Goal: Task Accomplishment & Management: Manage account settings

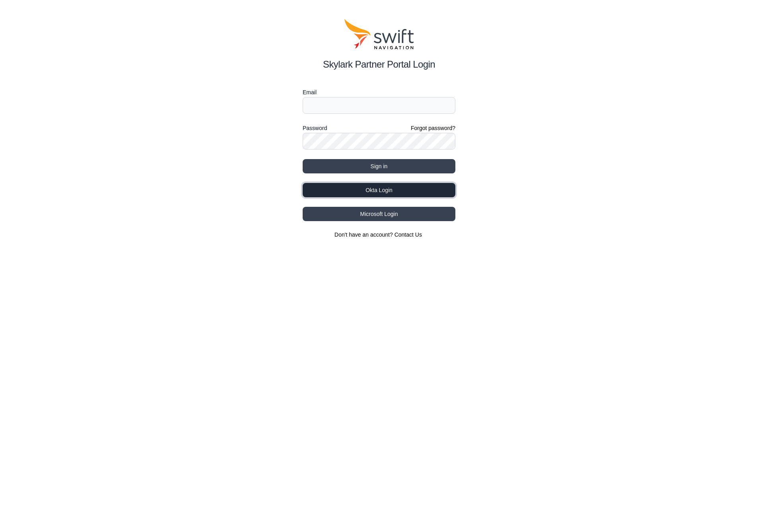
click at [408, 191] on button "Okta Login" at bounding box center [379, 190] width 153 height 14
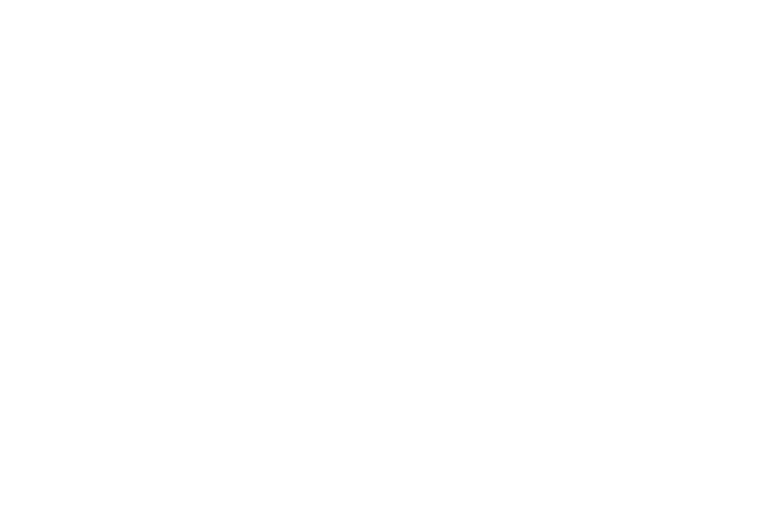
select select
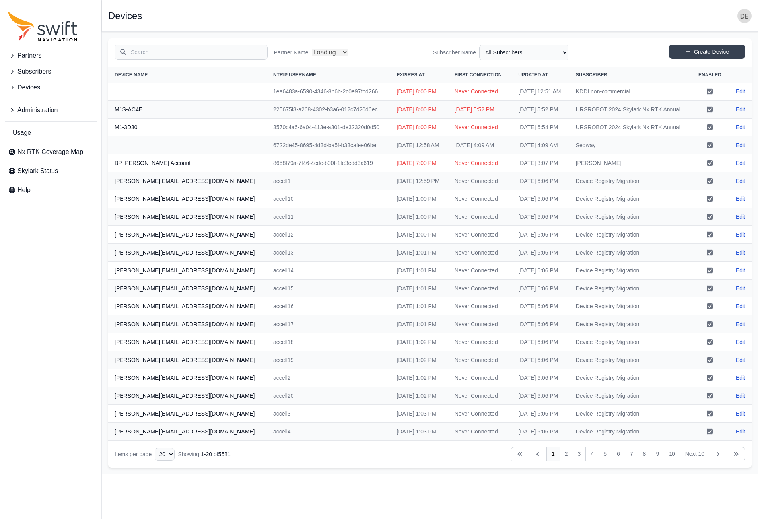
select select "Partner Name"
click at [6, 112] on button "Administration" at bounding box center [51, 110] width 92 height 16
click at [38, 177] on link "Users" at bounding box center [51, 179] width 92 height 16
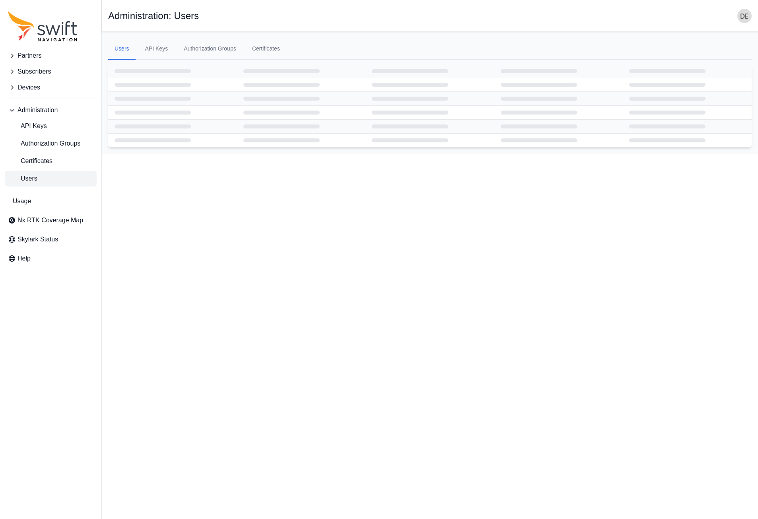
select select "ab3272ce-40d0-4c94-a524-96a758ab755c"
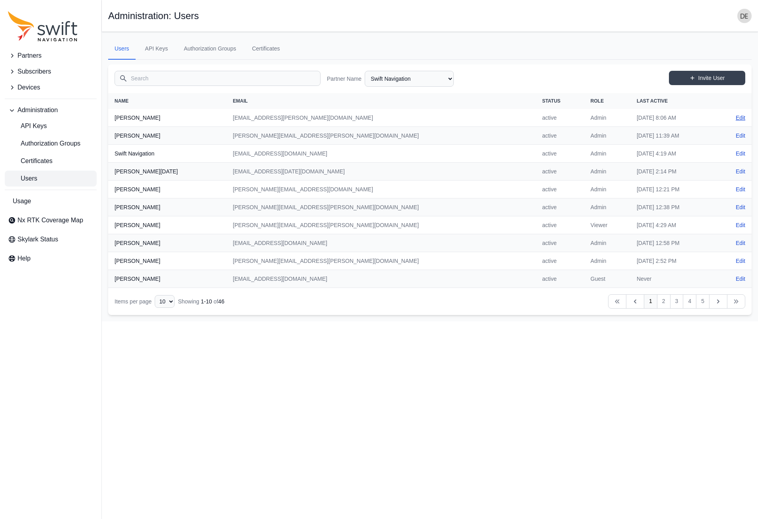
click at [743, 119] on link "Edit" at bounding box center [741, 118] width 10 height 8
select select "ab3272ce-40d0-4c94-a524-96a758ab755c"
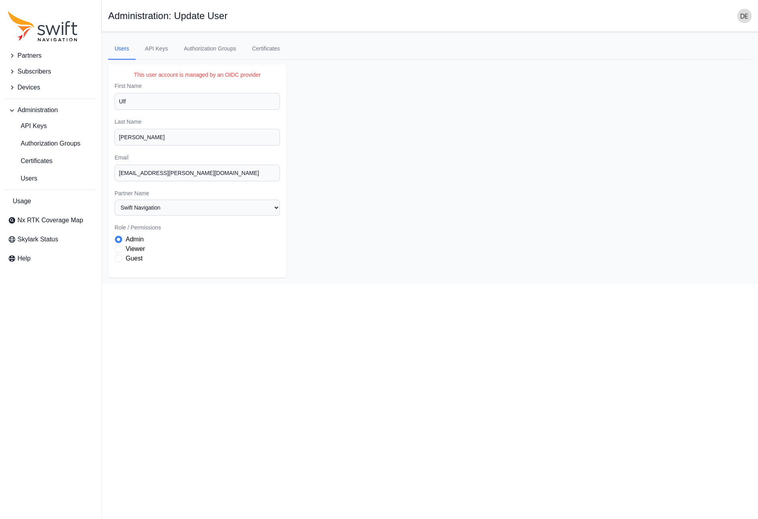
select select "ab3272ce-40d0-4c94-a524-96a758ab755c"
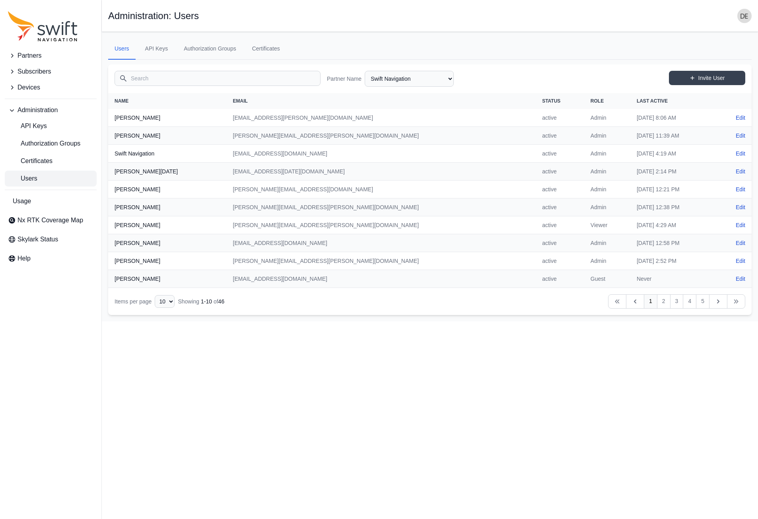
click at [737, 116] on link "Edit" at bounding box center [741, 118] width 10 height 8
select select "ab3272ce-40d0-4c94-a524-96a758ab755c"
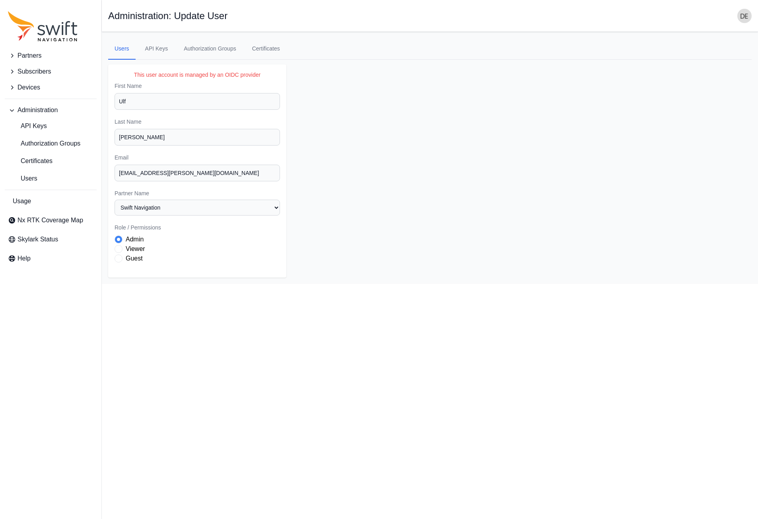
select select "ab3272ce-40d0-4c94-a524-96a758ab755c"
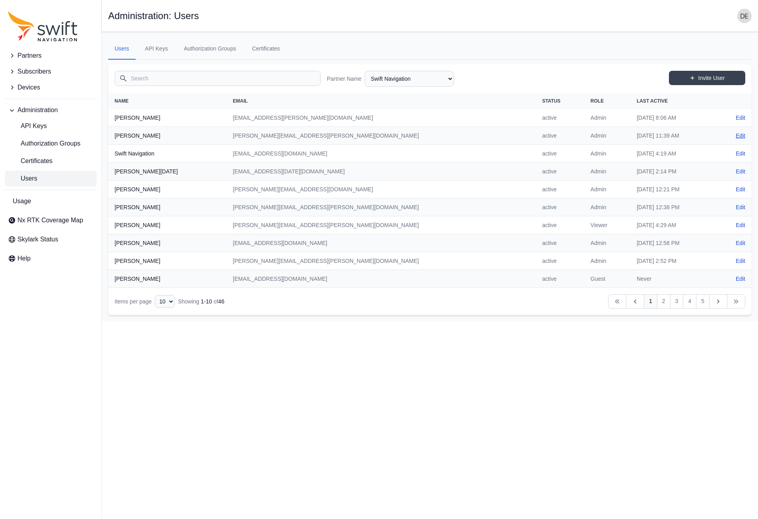
click at [743, 136] on link "Edit" at bounding box center [741, 136] width 10 height 8
select select "ab3272ce-40d0-4c94-a524-96a758ab755c"
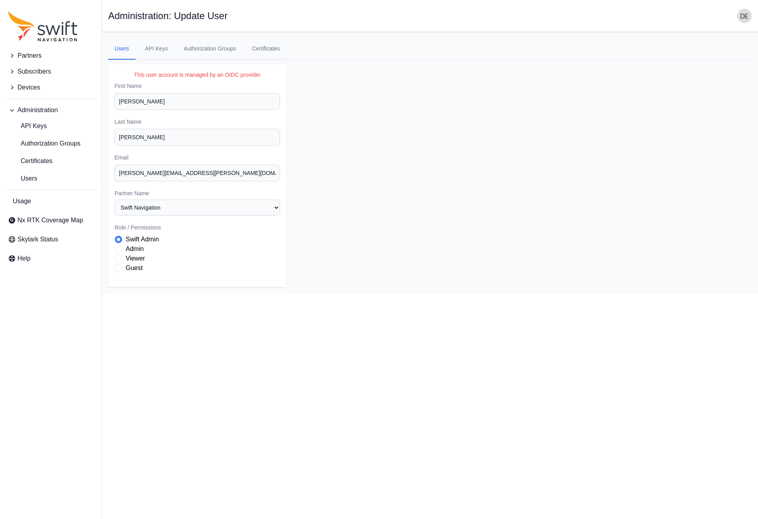
select select "ab3272ce-40d0-4c94-a524-96a758ab755c"
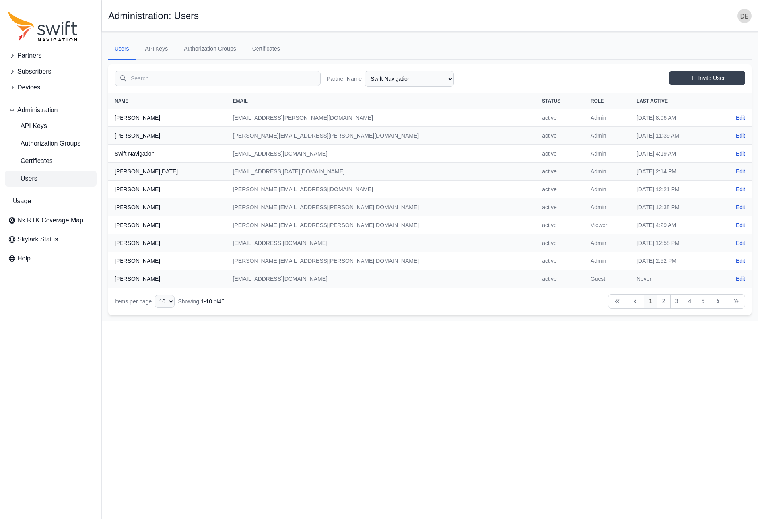
drag, startPoint x: 743, startPoint y: 189, endPoint x: 723, endPoint y: 192, distance: 19.6
click at [743, 189] on link "Edit" at bounding box center [741, 189] width 10 height 8
select select "ab3272ce-40d0-4c94-a524-96a758ab755c"
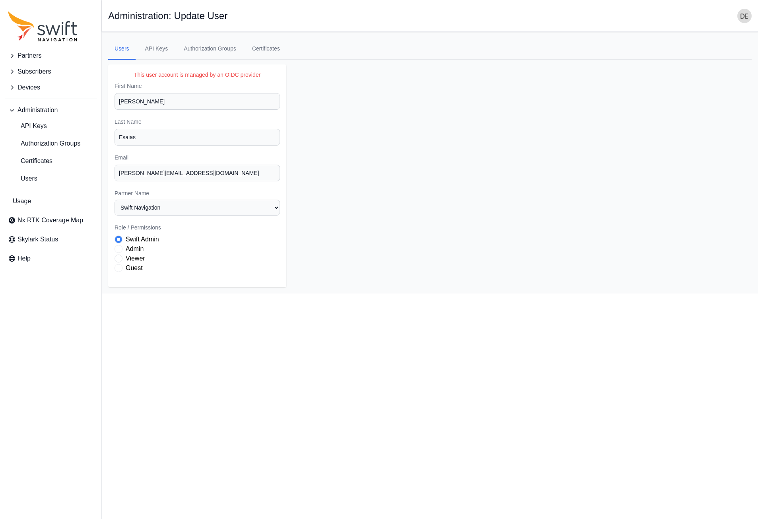
select select "ab3272ce-40d0-4c94-a524-96a758ab755c"
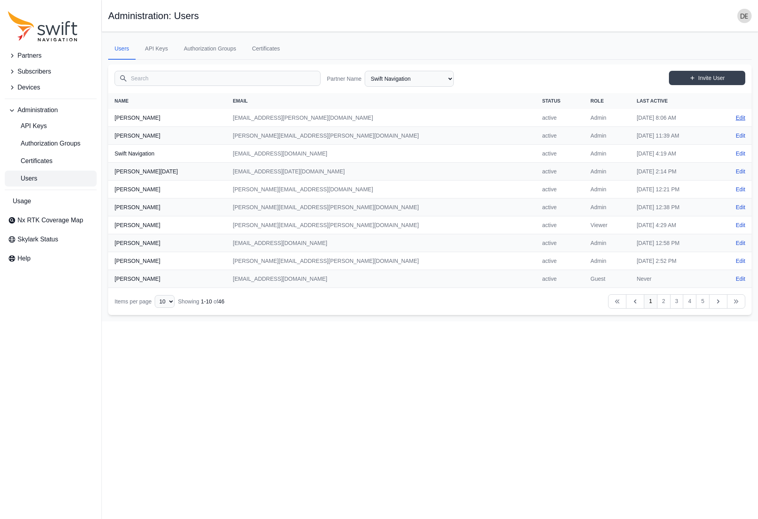
drag, startPoint x: 739, startPoint y: 117, endPoint x: 724, endPoint y: 119, distance: 14.8
click at [739, 117] on link "Edit" at bounding box center [741, 118] width 10 height 8
select select "ab3272ce-40d0-4c94-a524-96a758ab755c"
